Goal: Task Accomplishment & Management: Manage account settings

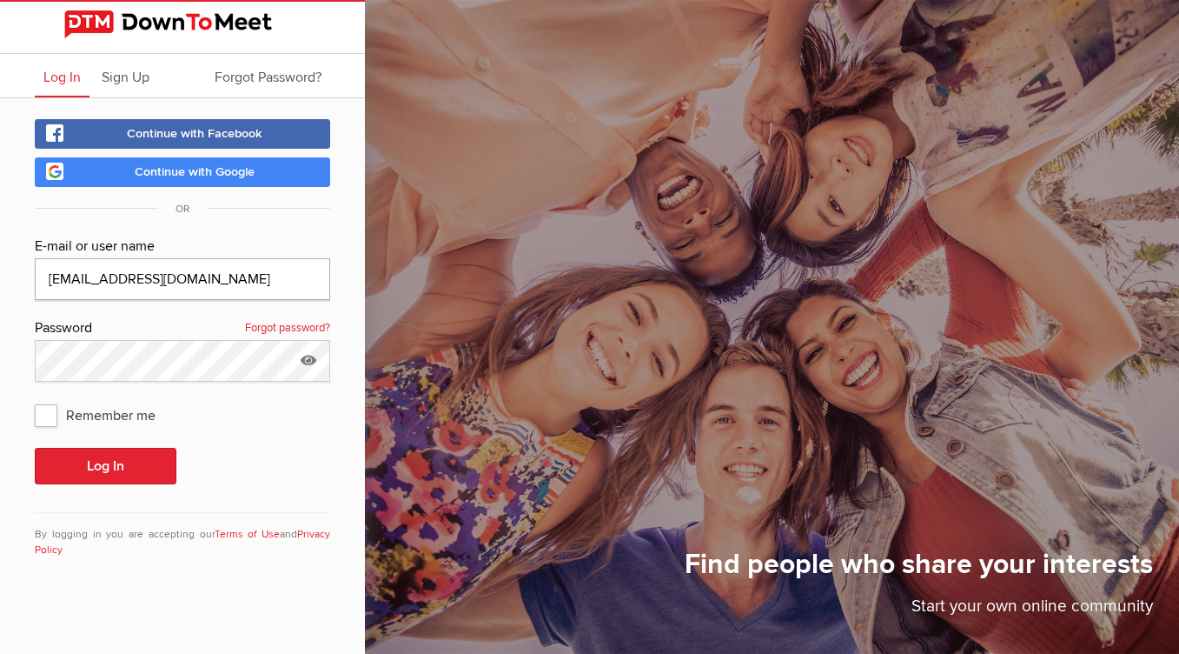
type input "[EMAIL_ADDRESS][DOMAIN_NAME]"
click at [70, 458] on button "Log In" at bounding box center [106, 466] width 142 height 37
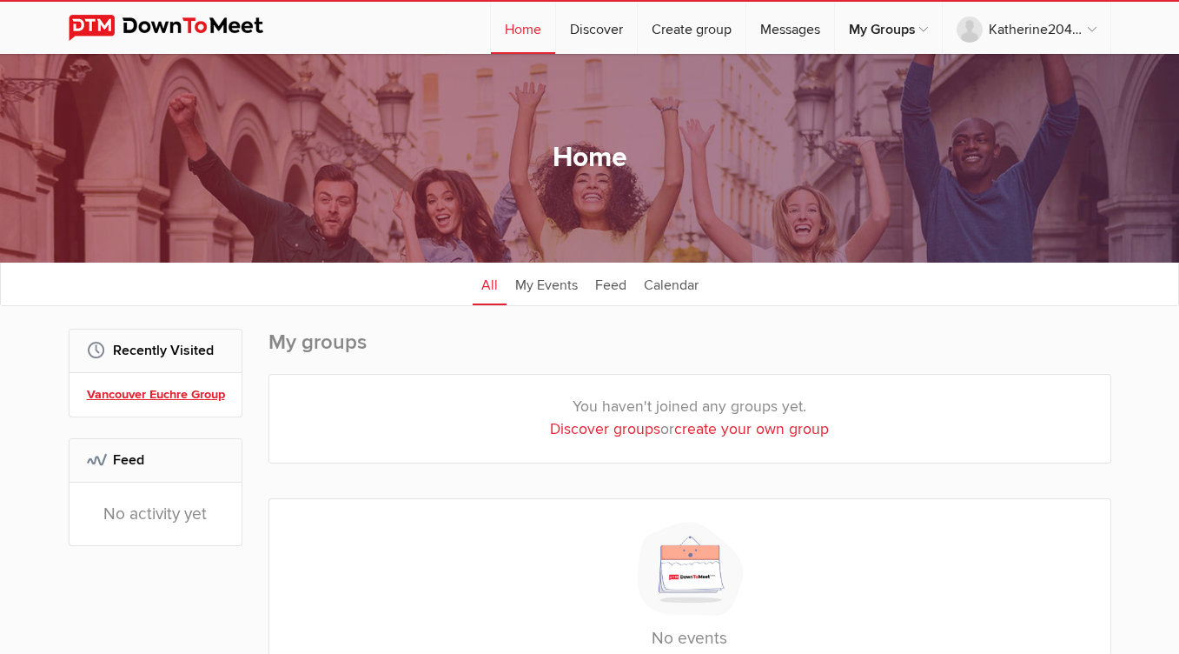
click at [176, 398] on link "Vancouver Euchre Group" at bounding box center [158, 394] width 143 height 19
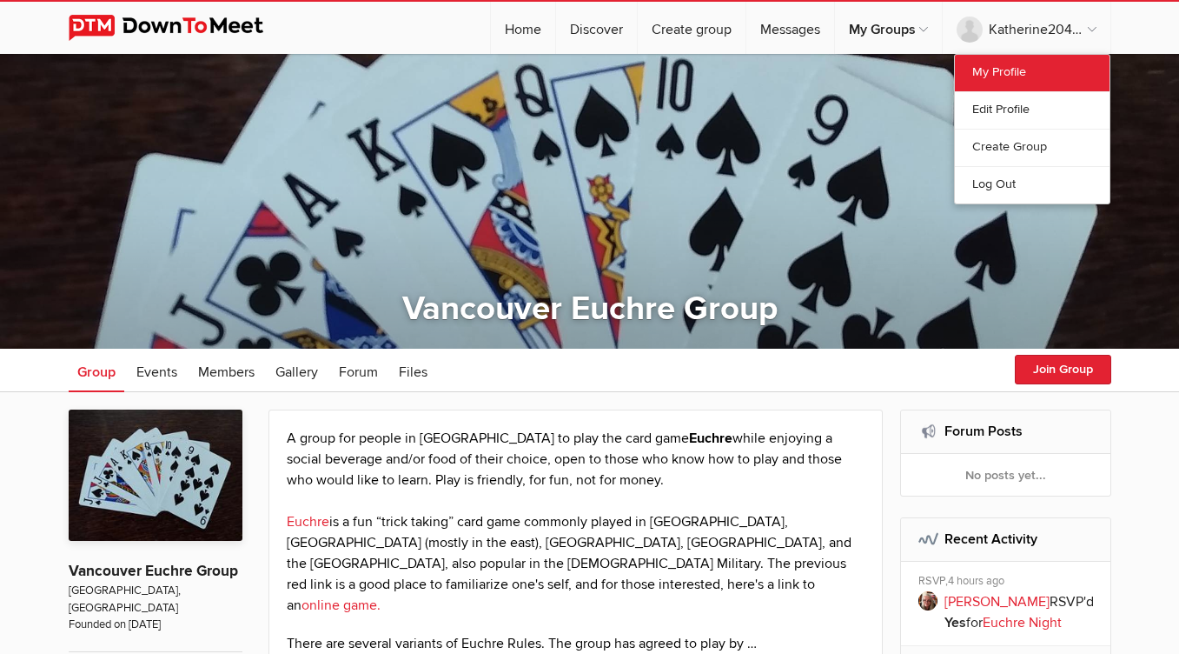
click at [1011, 70] on link "My Profile" at bounding box center [1032, 73] width 155 height 37
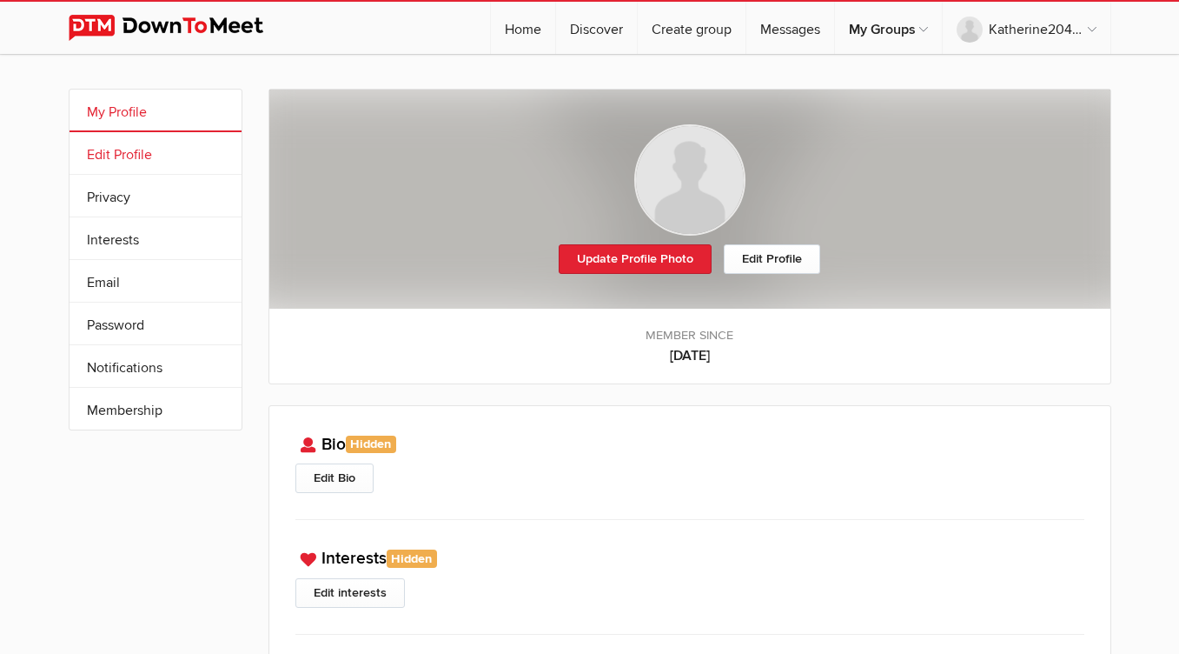
click at [96, 153] on link "Edit Profile" at bounding box center [156, 153] width 172 height 42
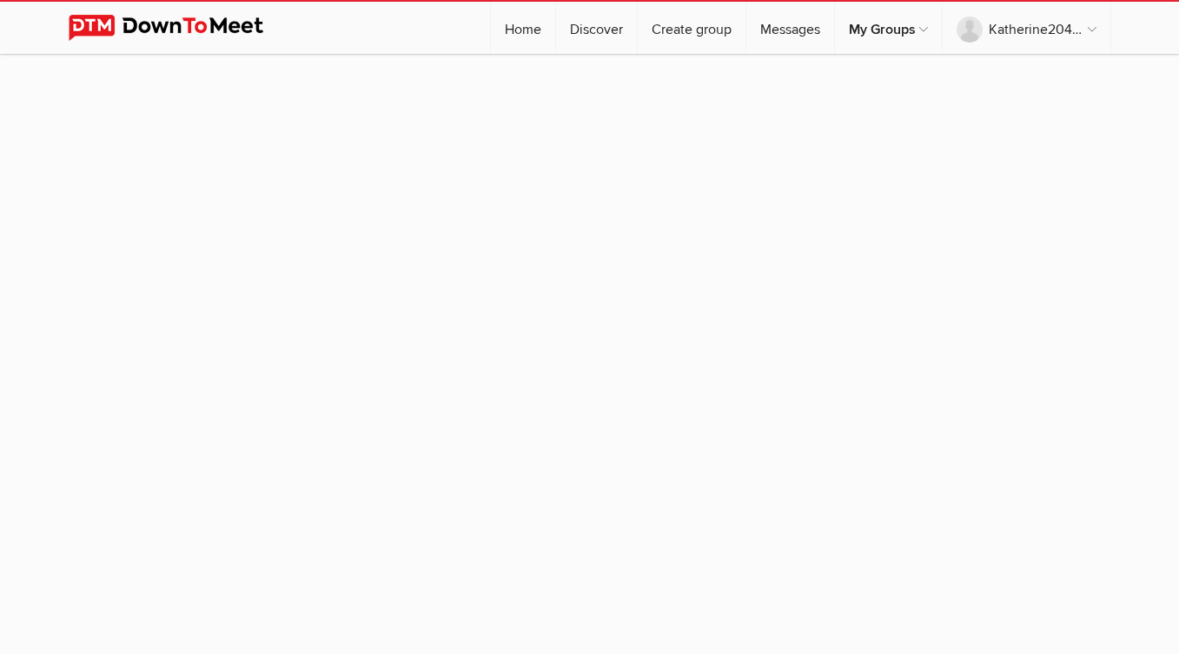
select select
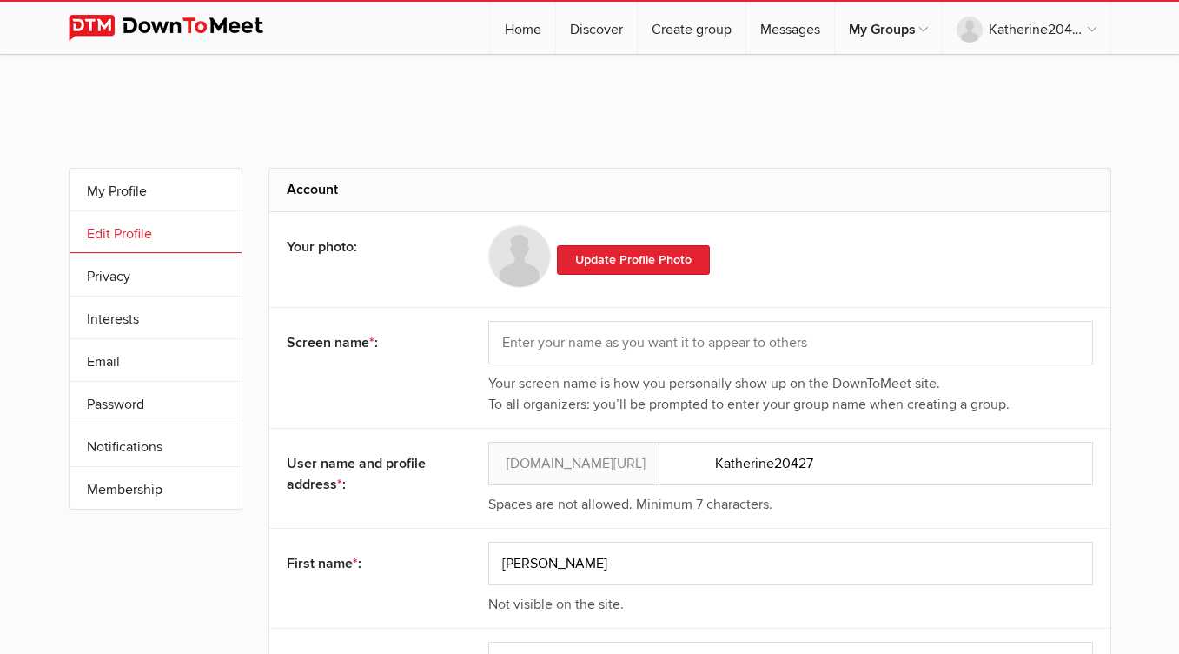
scroll to position [70, 0]
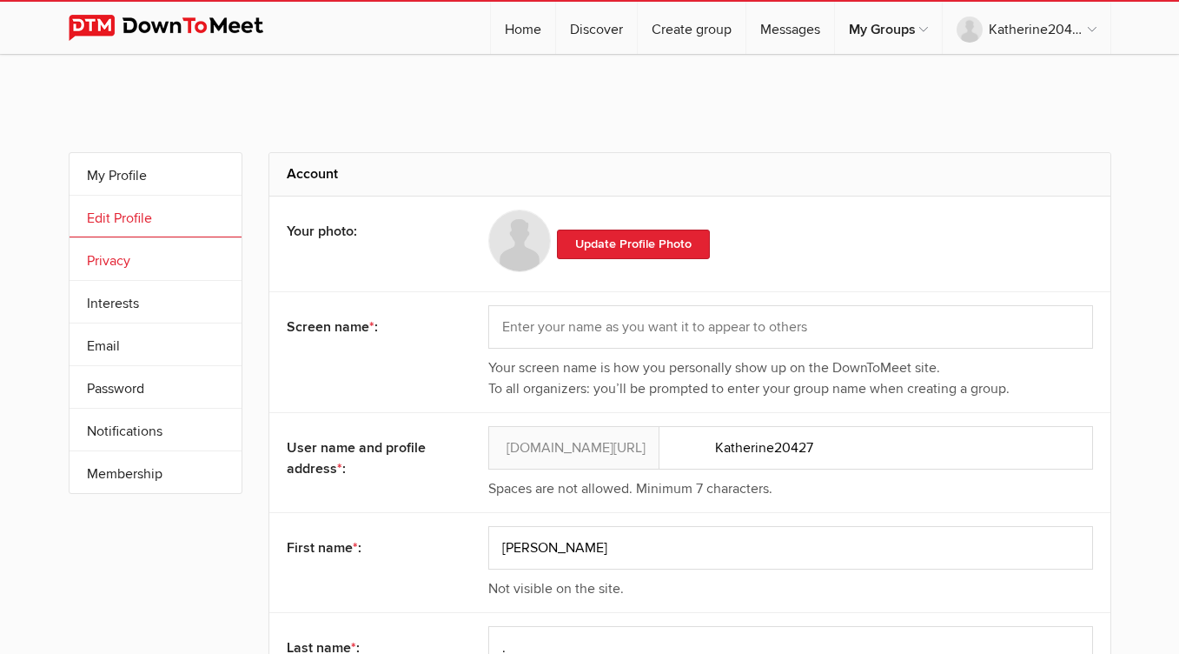
click at [133, 264] on link "Privacy" at bounding box center [156, 259] width 172 height 42
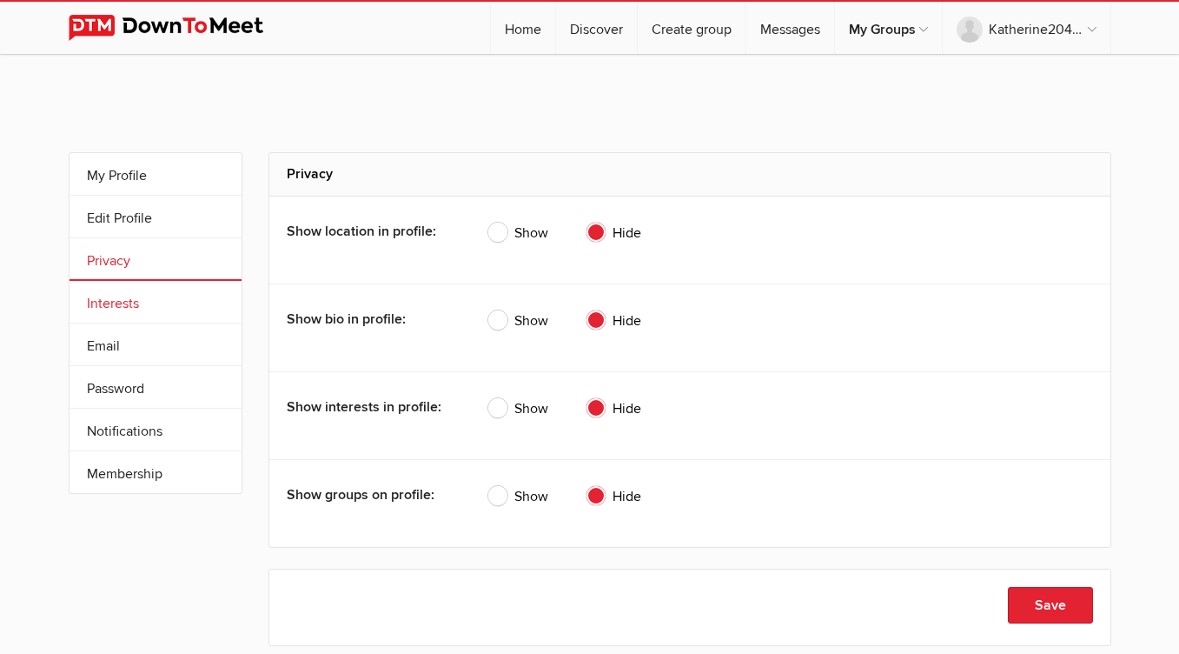
click at [123, 302] on link "Interests" at bounding box center [156, 302] width 172 height 42
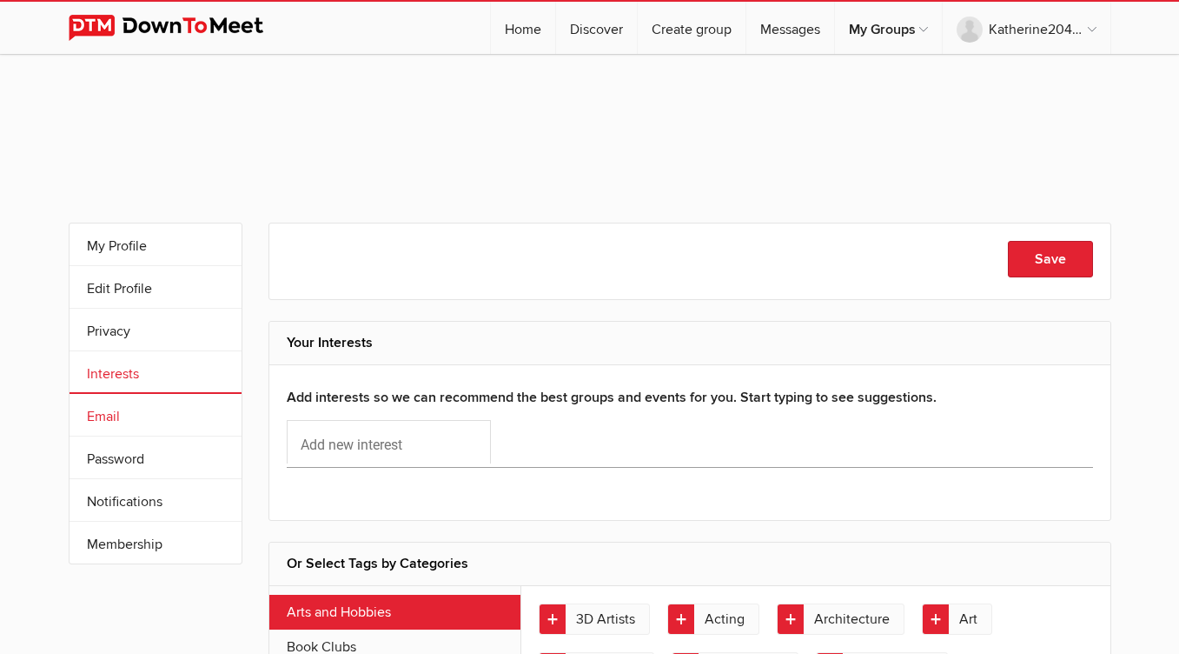
click at [119, 418] on link "Email" at bounding box center [156, 415] width 172 height 42
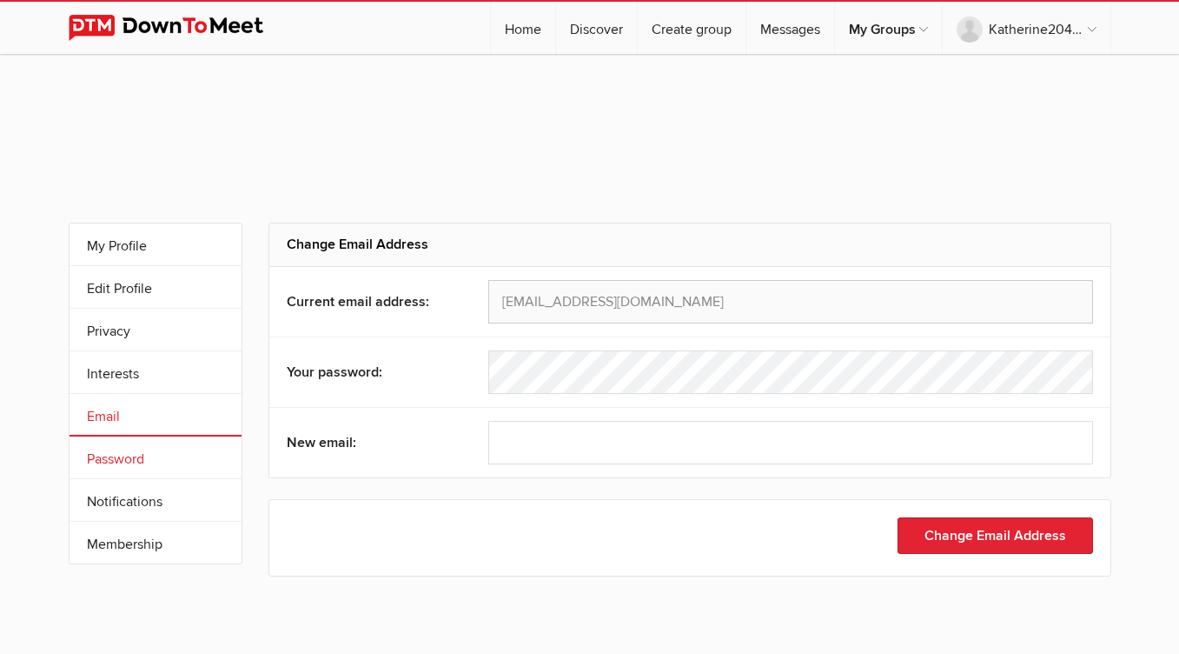
click at [132, 461] on link "Password" at bounding box center [156, 457] width 172 height 42
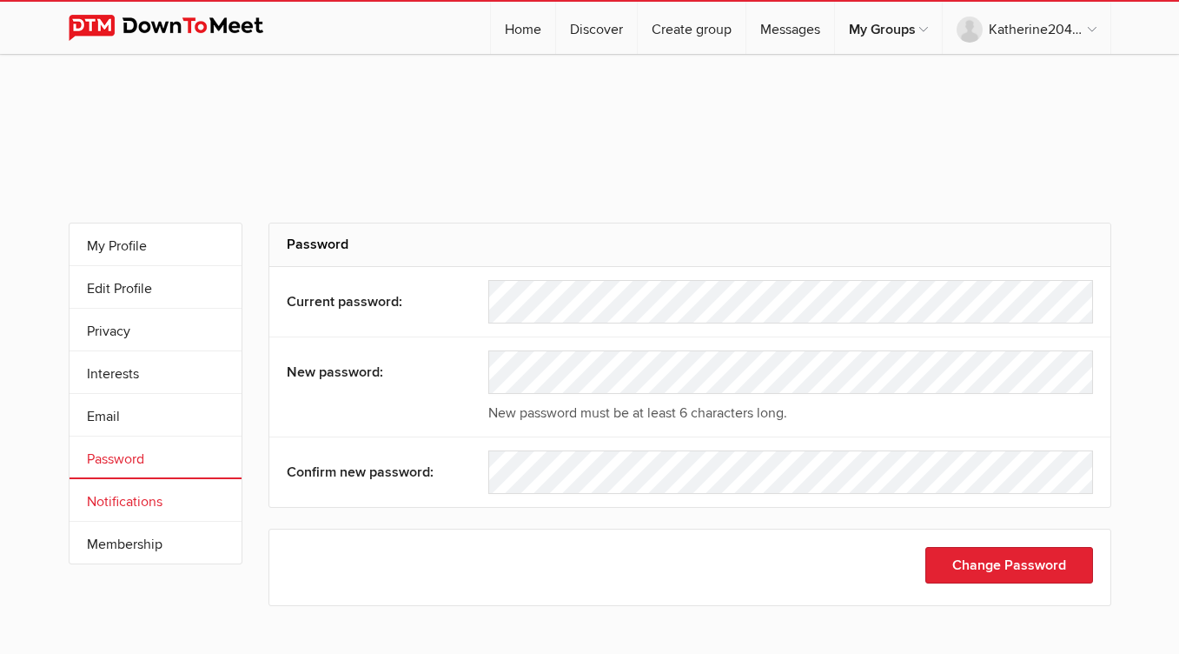
click at [128, 501] on link "Notifications" at bounding box center [156, 500] width 172 height 42
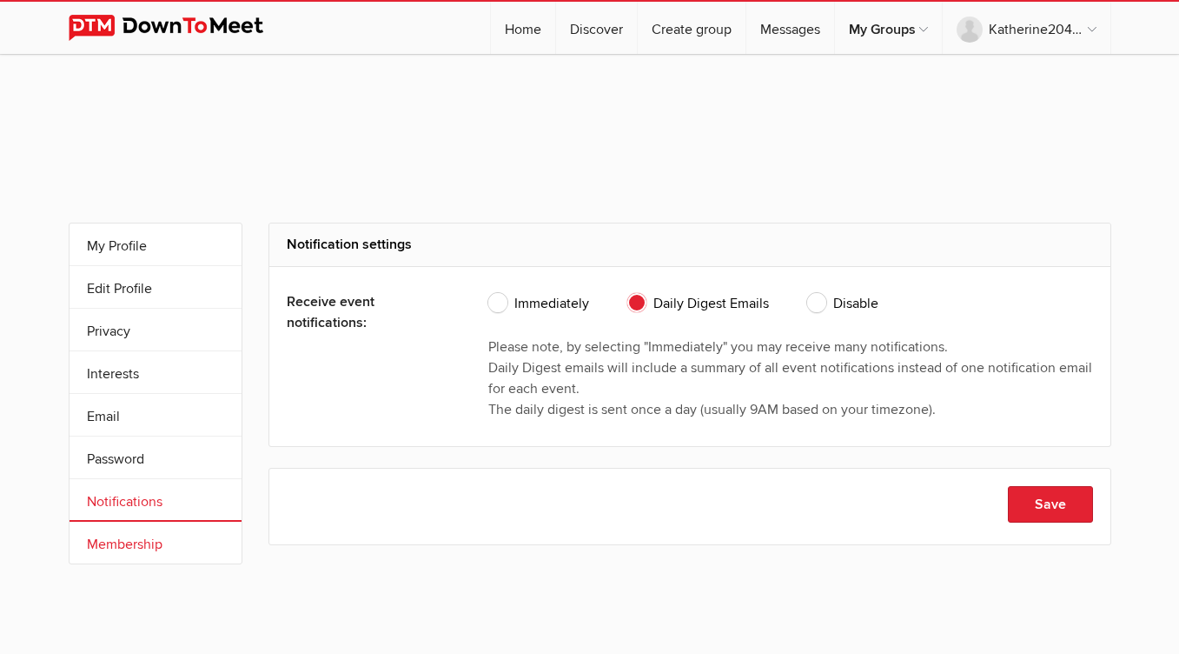
click at [124, 539] on link "Membership" at bounding box center [156, 542] width 172 height 42
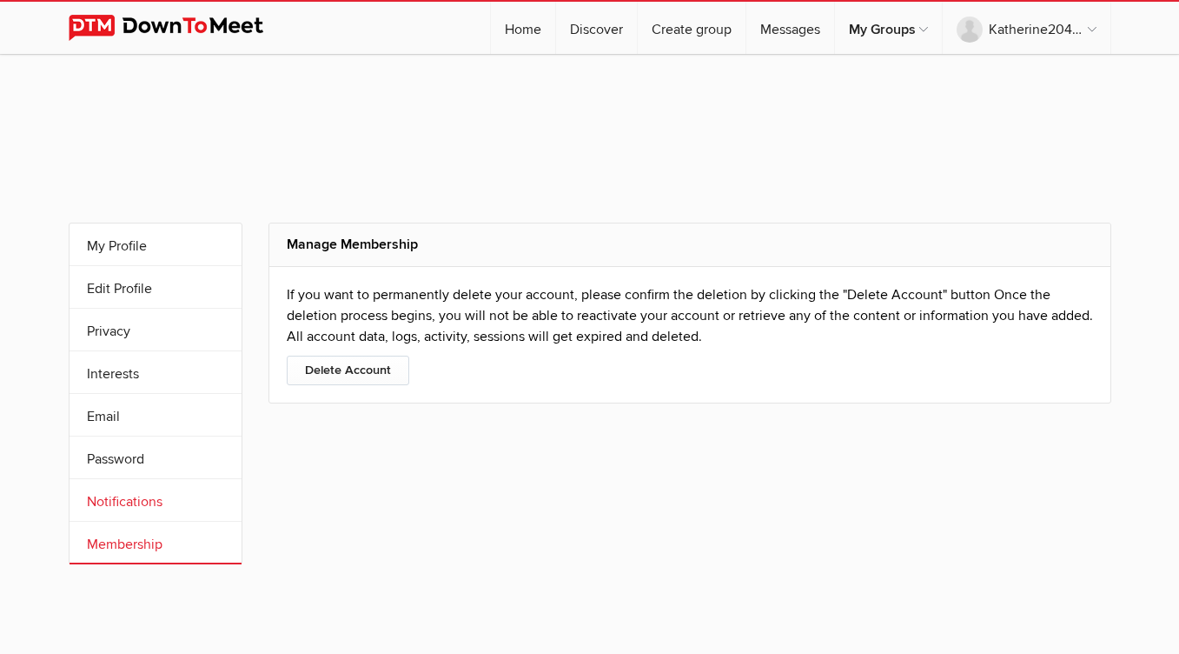
click at [159, 500] on link "Notifications" at bounding box center [156, 500] width 172 height 42
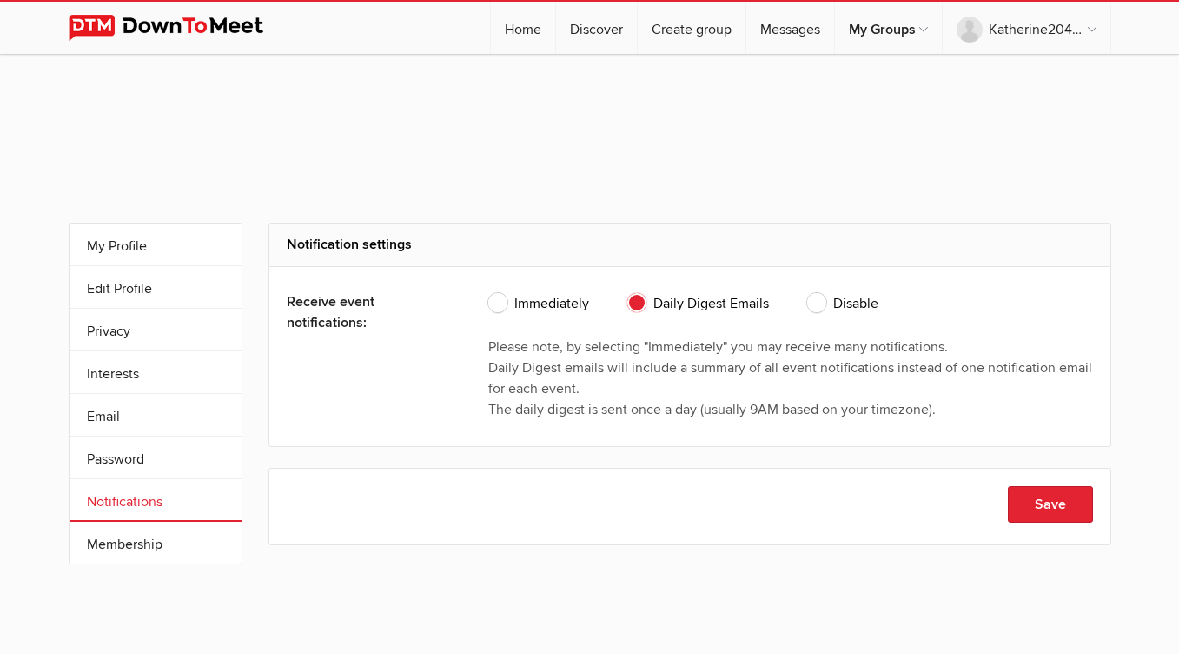
click at [781, 302] on div "Immediately Daily Digest Emails Disable Please note, by selecting "Immediately"…" at bounding box center [790, 356] width 605 height 153
click at [770, 301] on div "Immediately Daily Digest Emails Disable Please note, by selecting "Immediately"…" at bounding box center [790, 356] width 605 height 153
click at [700, 183] on div "My Profile Edit Profile More Privacy Interests Email Password Notifications Sub…" at bounding box center [589, 464] width 1179 height 660
click at [791, 303] on div "Immediately Daily Digest Emails Disable Please note, by selecting "Immediately"…" at bounding box center [790, 356] width 605 height 153
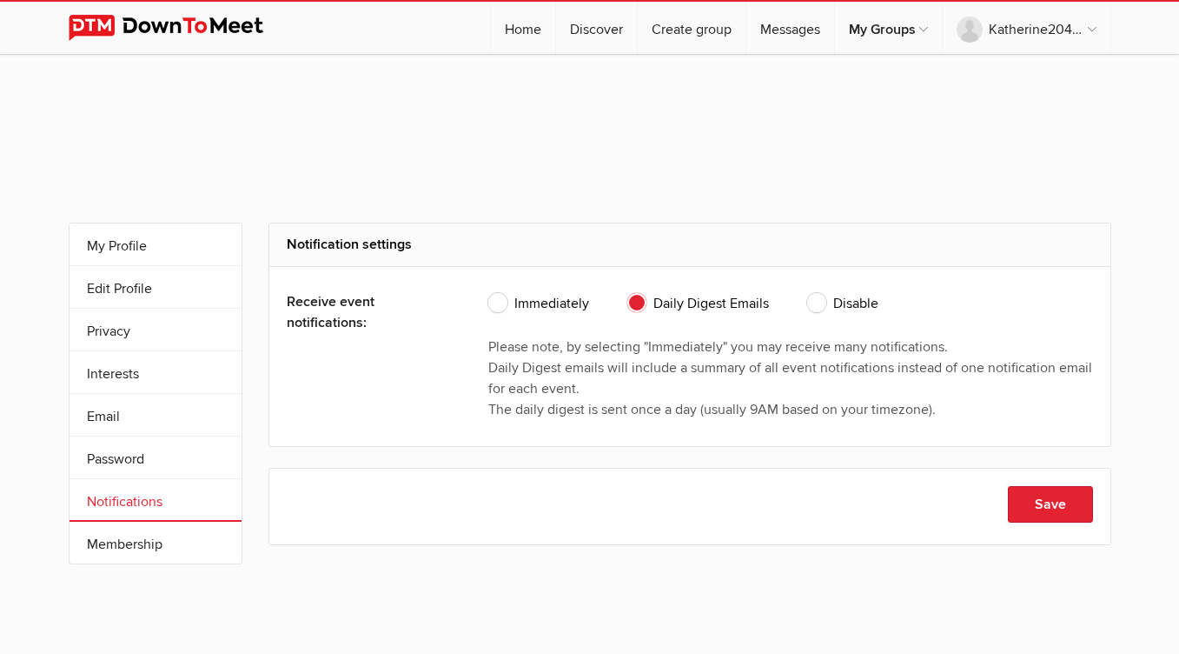
click at [897, 302] on div "Immediately Daily Digest Emails Disable Please note, by selecting "Immediately"…" at bounding box center [790, 356] width 605 height 153
click at [631, 300] on span "Daily Digest Emails" at bounding box center [698, 303] width 142 height 21
click at [627, 293] on input "Daily Digest Emails" at bounding box center [627, 292] width 1 height 1
click at [766, 302] on span "Daily Digest Emails" at bounding box center [698, 303] width 142 height 21
click at [627, 293] on input "Daily Digest Emails" at bounding box center [627, 292] width 1 height 1
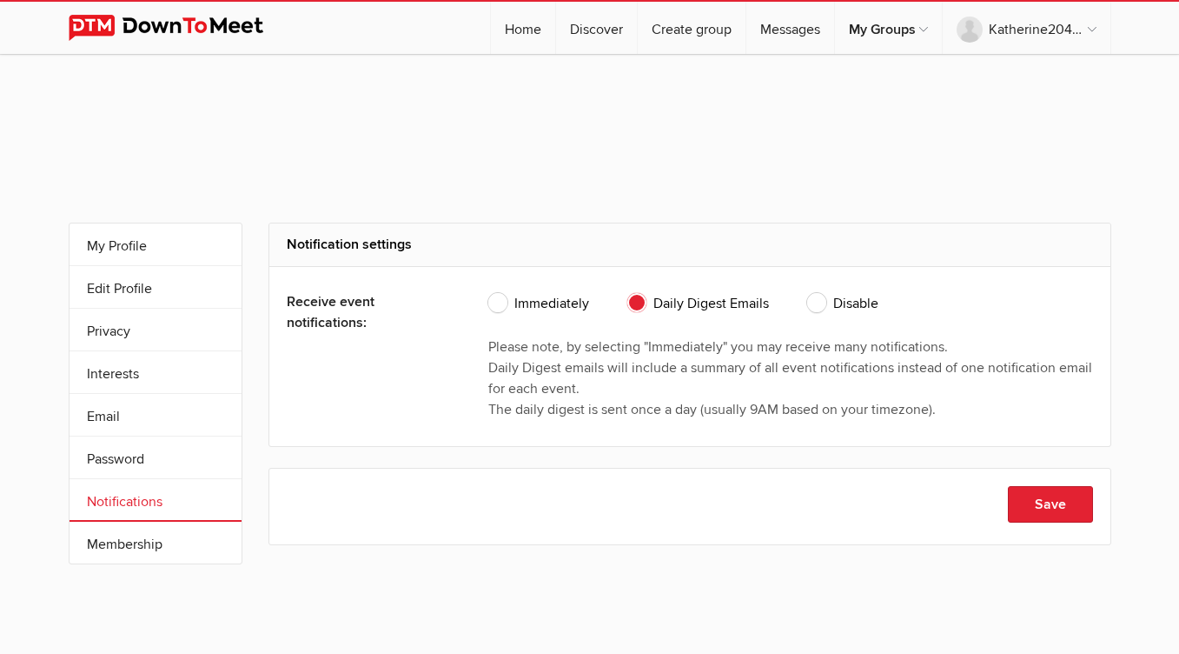
click at [766, 302] on span "Daily Digest Emails" at bounding box center [698, 303] width 142 height 21
click at [627, 293] on input "Daily Digest Emails" at bounding box center [627, 292] width 1 height 1
click at [632, 302] on span "Daily Digest Emails" at bounding box center [698, 303] width 142 height 21
click at [627, 293] on input "Daily Digest Emails" at bounding box center [627, 292] width 1 height 1
click at [632, 302] on span "Daily Digest Emails" at bounding box center [698, 303] width 142 height 21
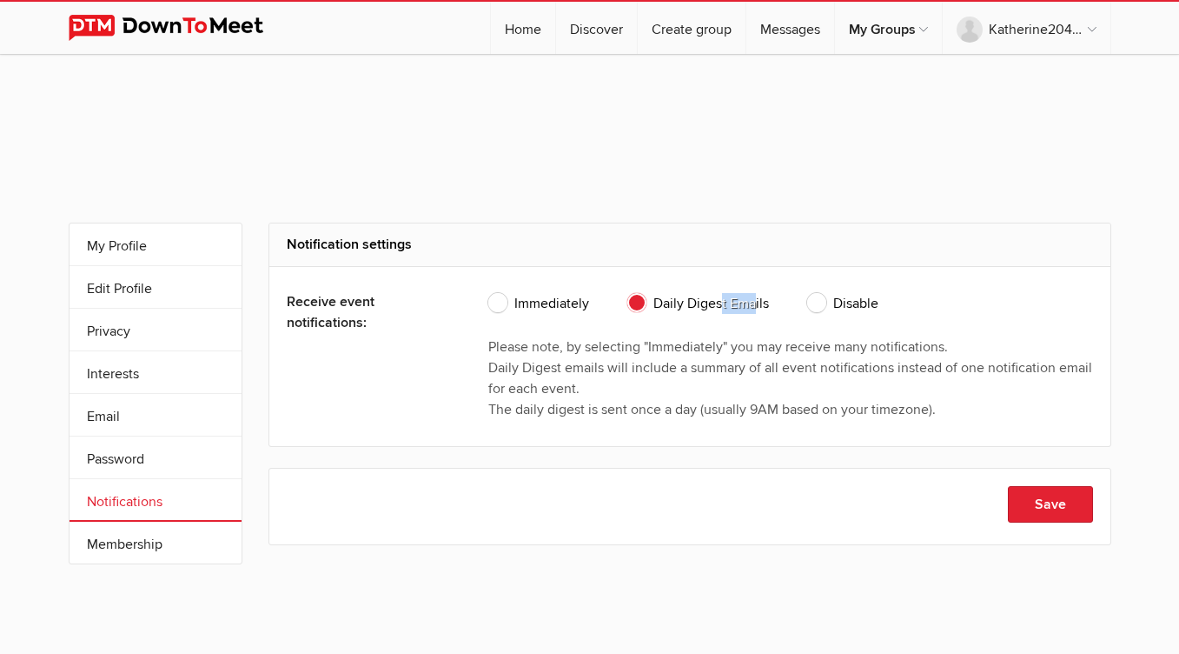
click at [627, 293] on input "Daily Digest Emails" at bounding box center [627, 292] width 1 height 1
click at [636, 301] on span "Daily Digest Emails" at bounding box center [698, 303] width 142 height 21
click at [627, 293] on input "Daily Digest Emails" at bounding box center [627, 292] width 1 height 1
click at [777, 295] on div "Immediately Daily Digest Emails Disable Please note, by selecting "Immediately"…" at bounding box center [790, 356] width 605 height 153
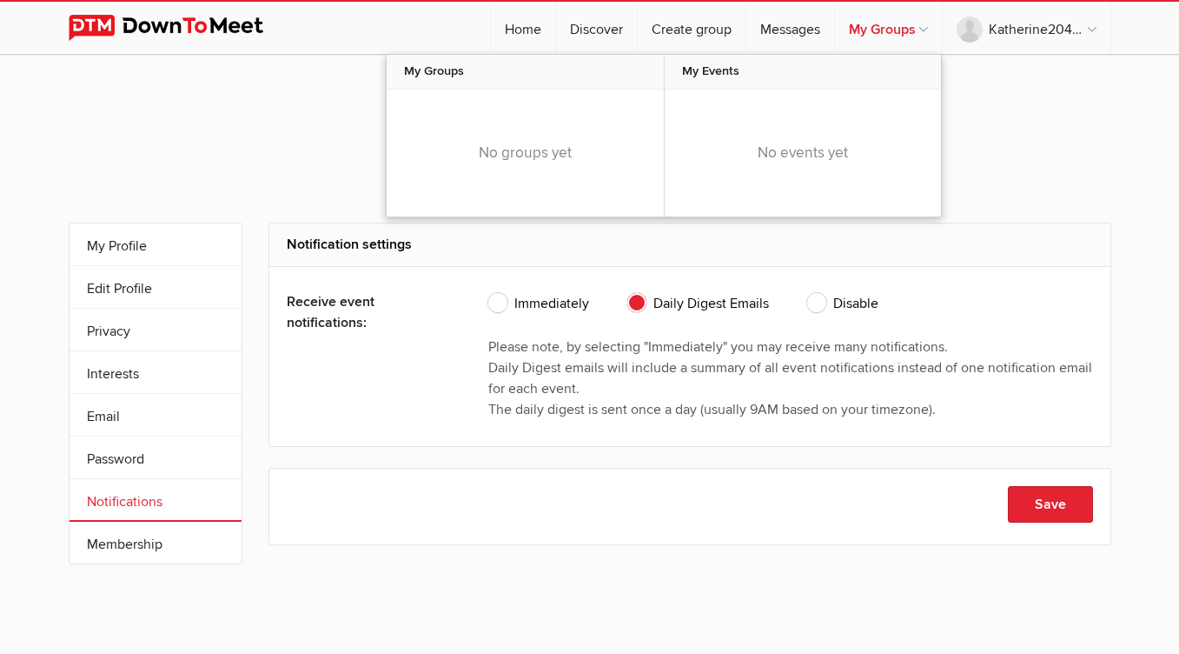
click at [925, 27] on link "My Groups" at bounding box center [888, 28] width 107 height 52
click at [872, 23] on link "My Groups" at bounding box center [888, 28] width 107 height 52
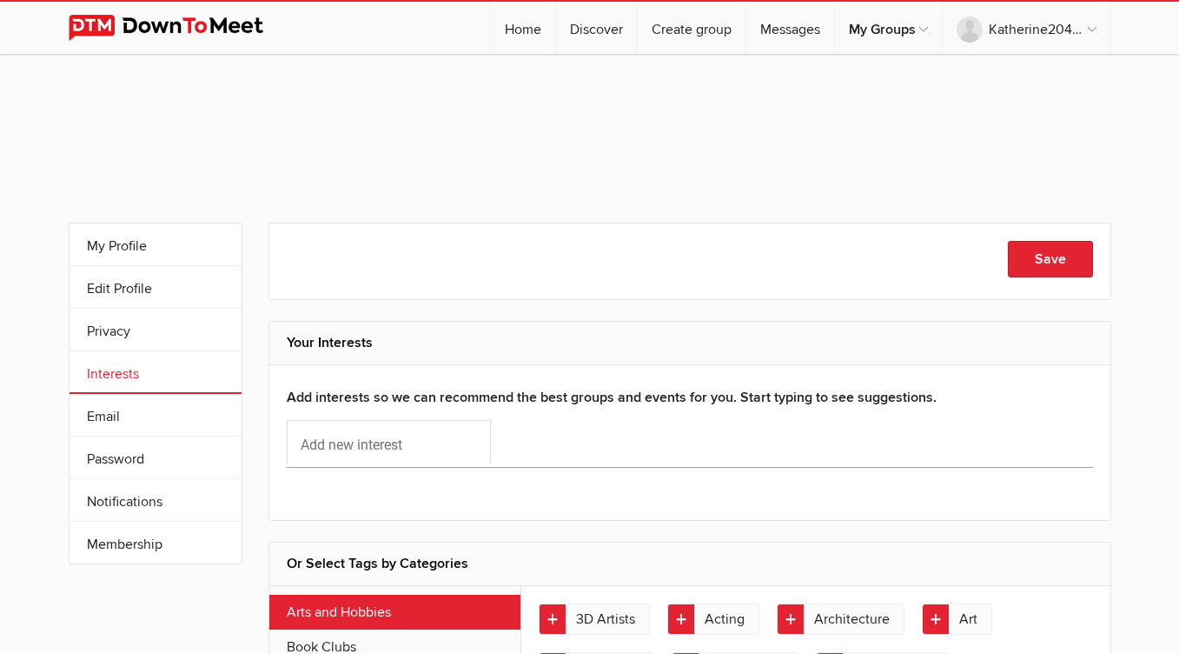
scroll to position [70, 0]
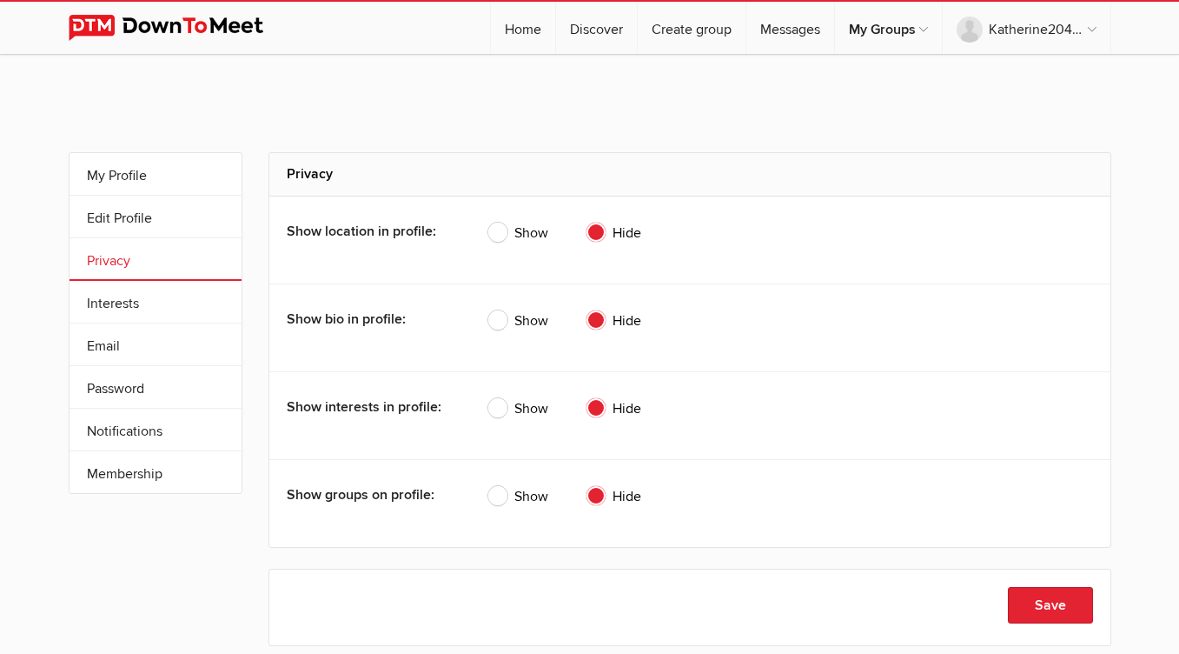
select select
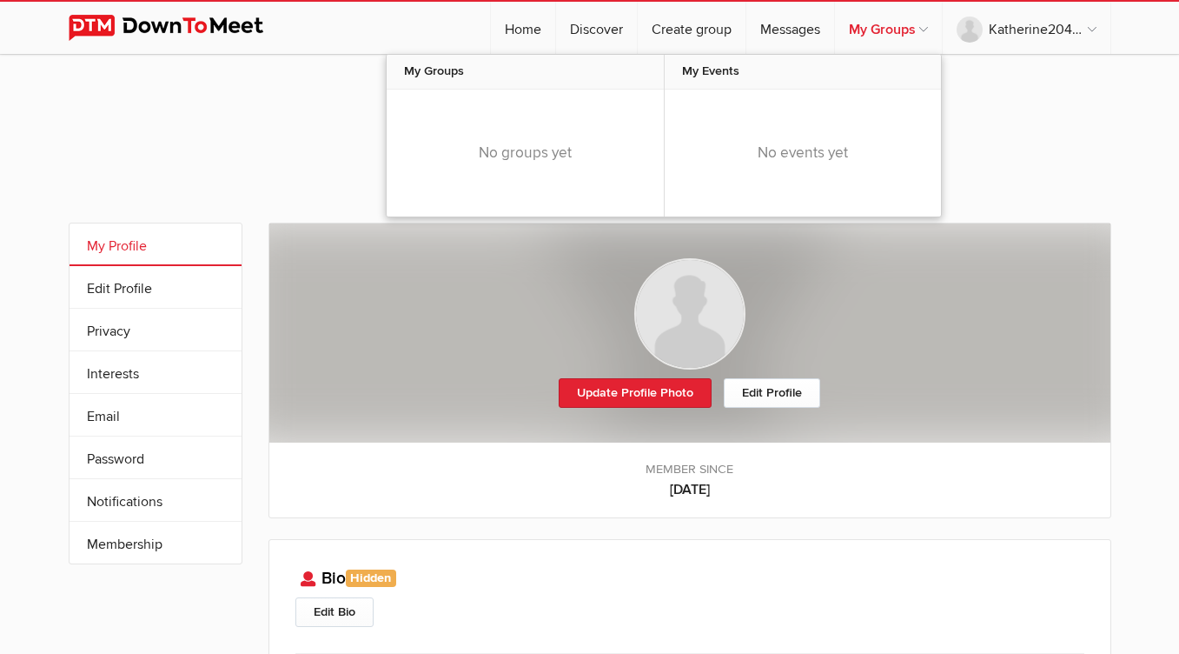
click at [924, 28] on link "My Groups" at bounding box center [888, 28] width 107 height 52
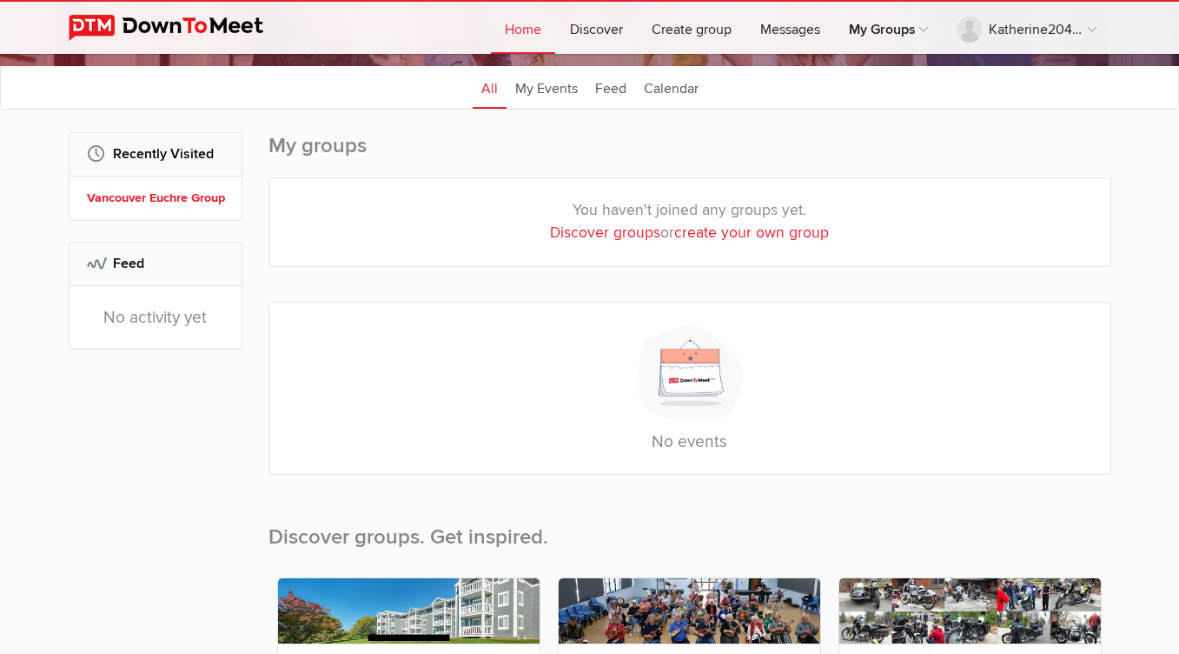
scroll to position [322, 0]
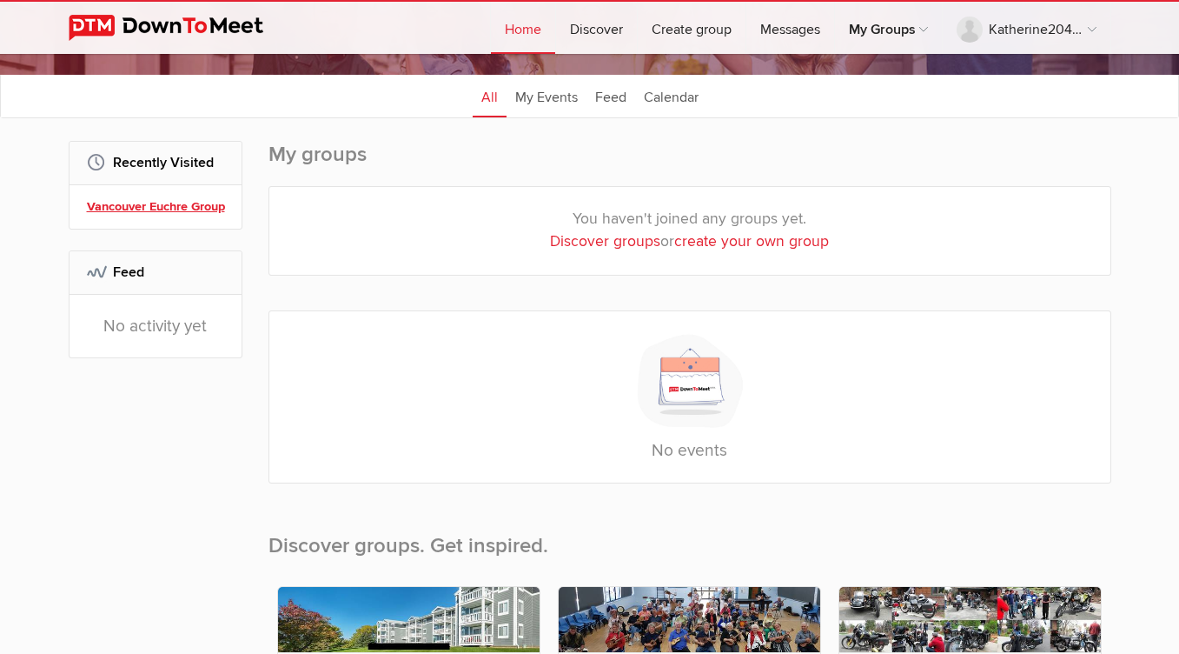
click at [179, 208] on link "Vancouver Euchre Group" at bounding box center [158, 206] width 143 height 19
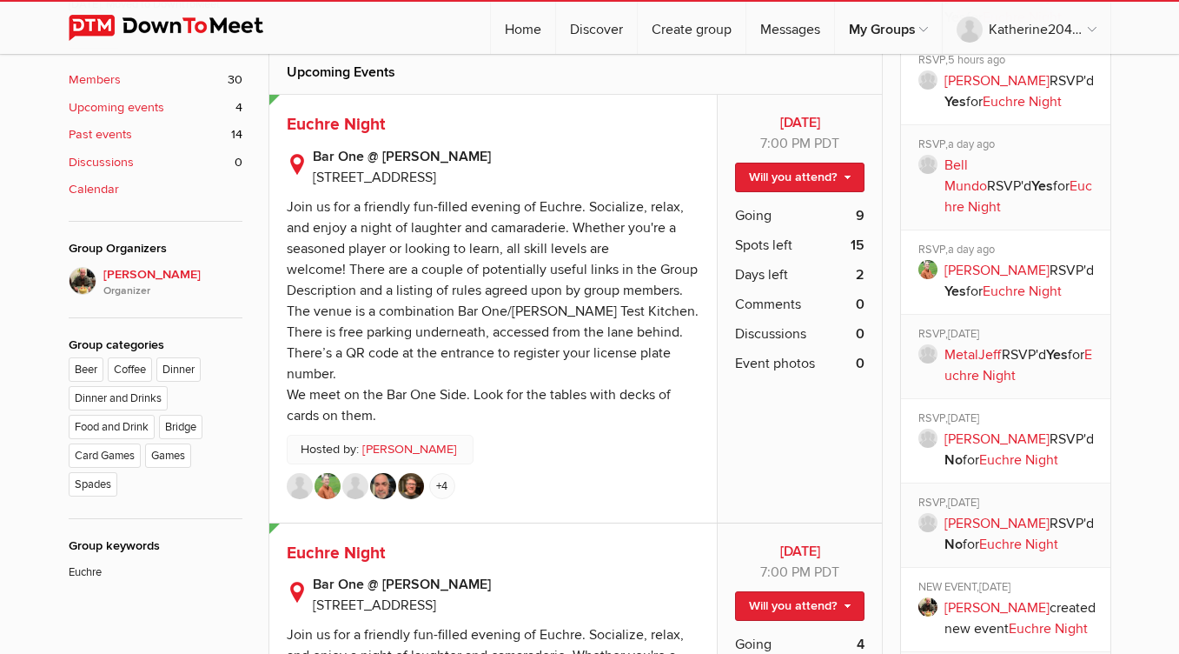
scroll to position [824, 0]
click at [378, 439] on link "Keith Paterson Organizer" at bounding box center [409, 448] width 95 height 19
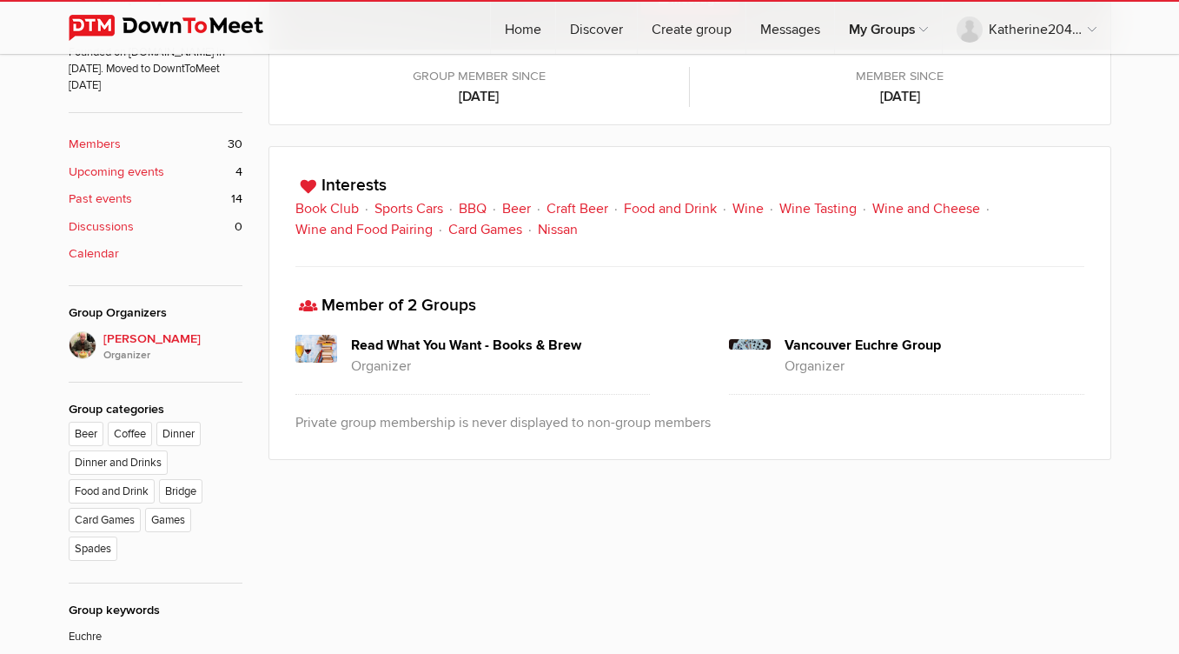
scroll to position [760, 0]
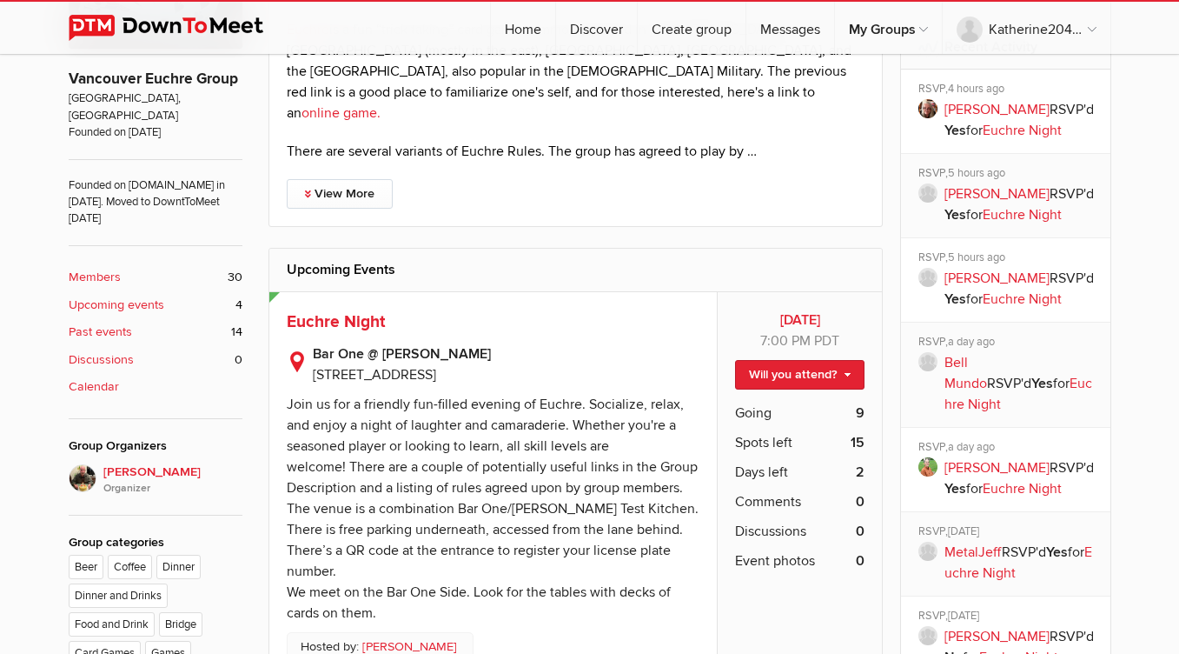
scroll to position [628, 0]
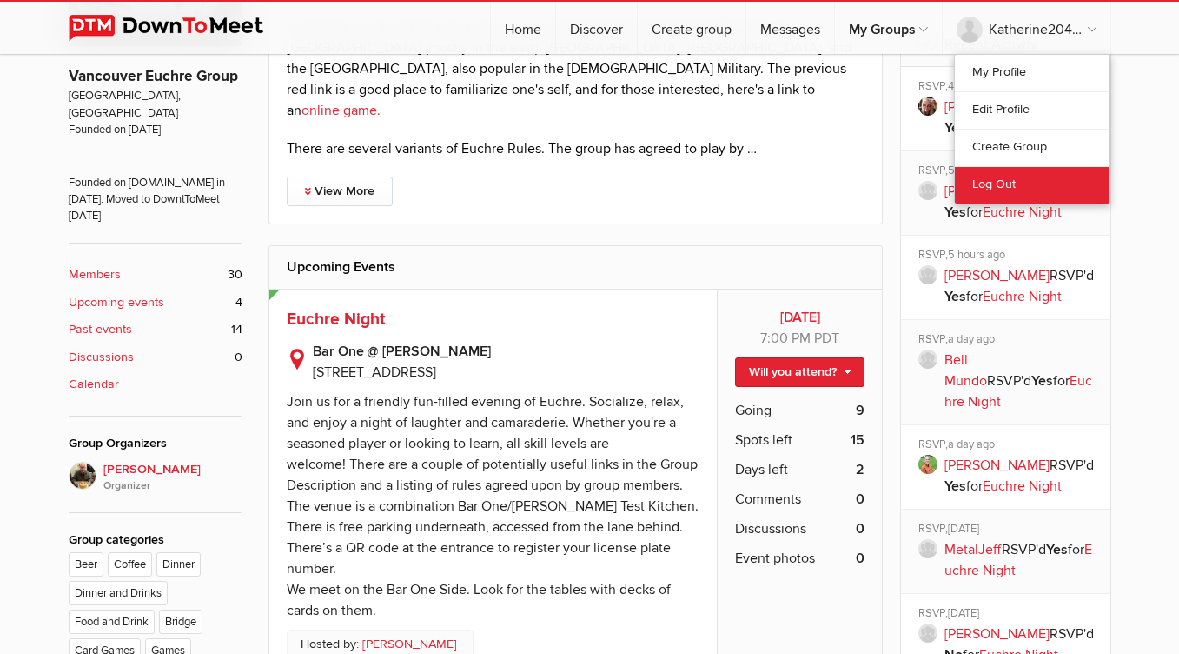
click at [979, 181] on link "Log Out" at bounding box center [1032, 184] width 155 height 37
